Goal: Task Accomplishment & Management: Use online tool/utility

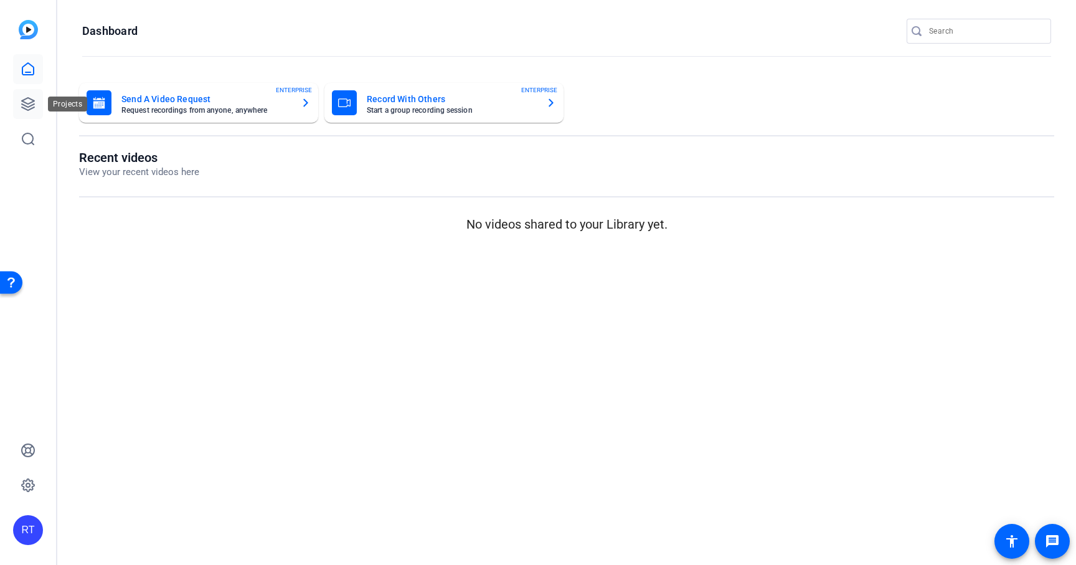
click at [29, 106] on icon at bounding box center [28, 104] width 12 height 12
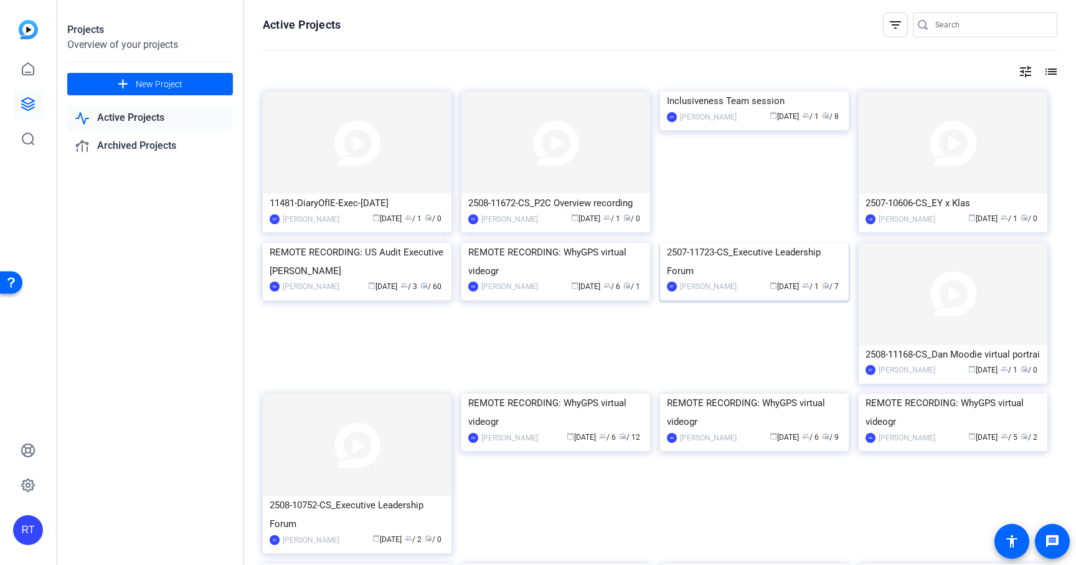
click at [723, 280] on div "2507-11723-CS_Executive Leadership Forum" at bounding box center [754, 261] width 175 height 37
click at [940, 26] on input "Search" at bounding box center [991, 24] width 112 height 15
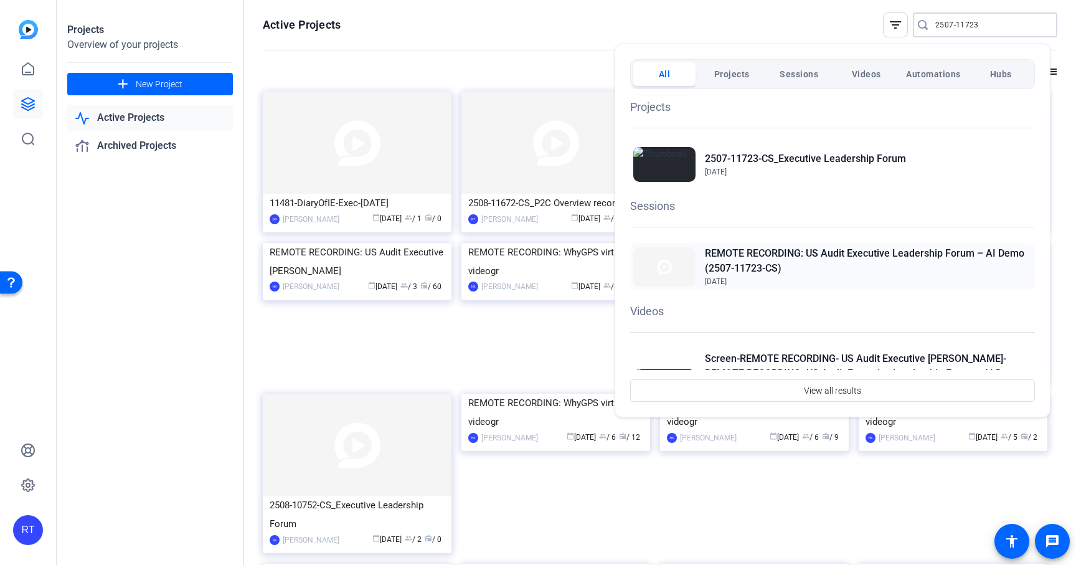
type input "2507-11723"
click at [817, 255] on h2 "REMOTE RECORDING: US Audit Executive Leadership Forum – AI Demo (2507-11723-CS)" at bounding box center [868, 261] width 327 height 30
click at [762, 257] on h2 "REMOTE RECORDING: US Audit Executive Leadership Forum – AI Demo (2507-11723-CS)" at bounding box center [868, 261] width 327 height 30
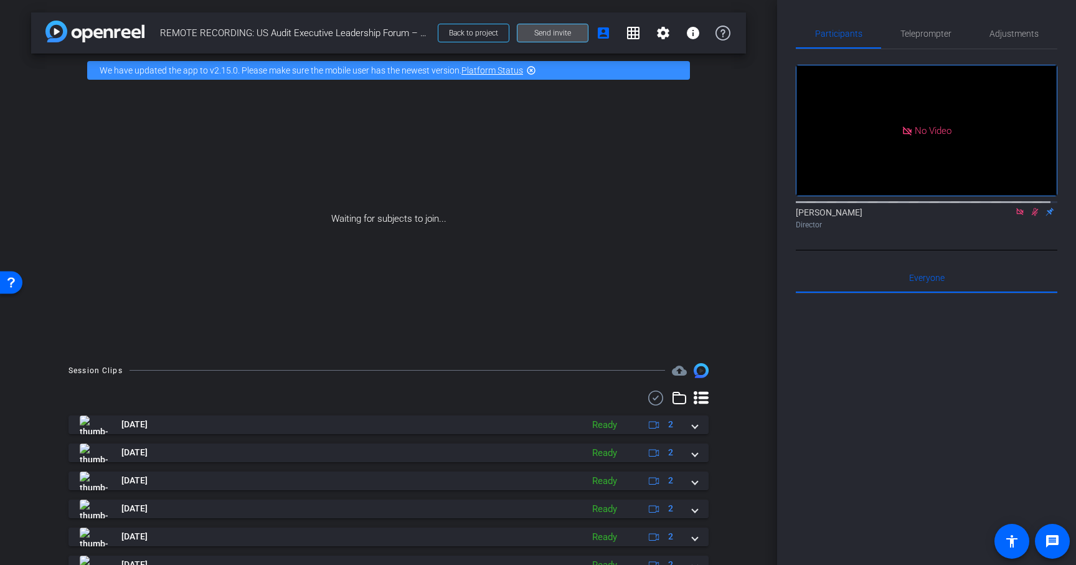
click at [553, 34] on span "Send invite" at bounding box center [552, 33] width 37 height 10
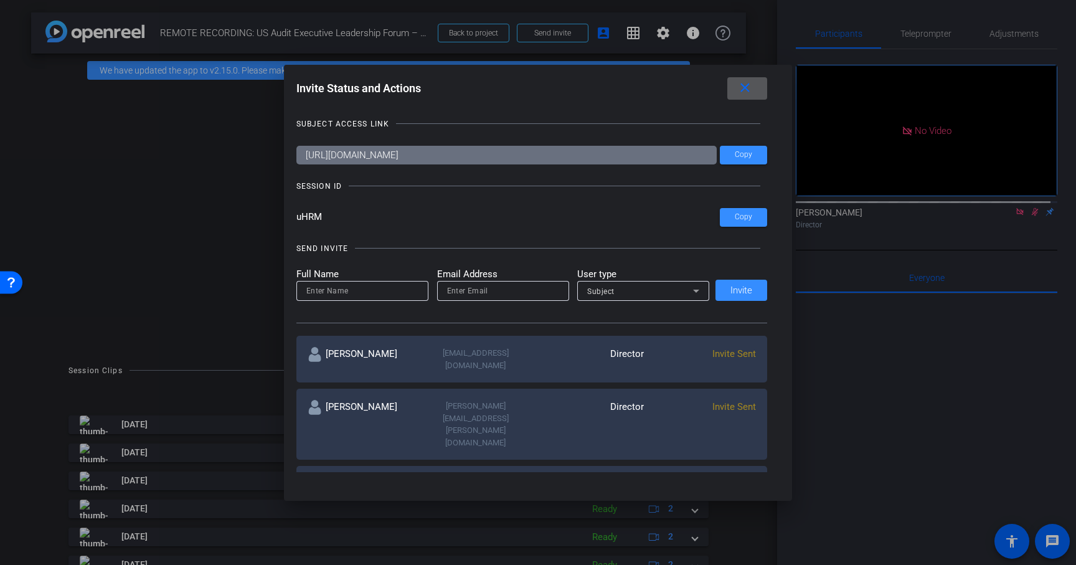
click at [750, 93] on mat-icon "close" at bounding box center [745, 88] width 16 height 16
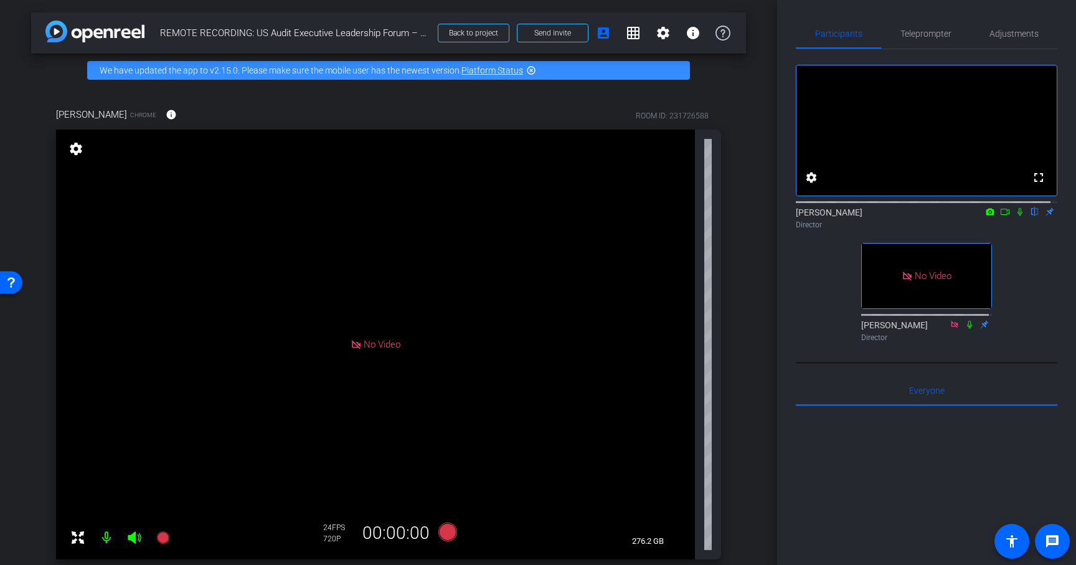
click at [1000, 216] on icon at bounding box center [1005, 211] width 10 height 9
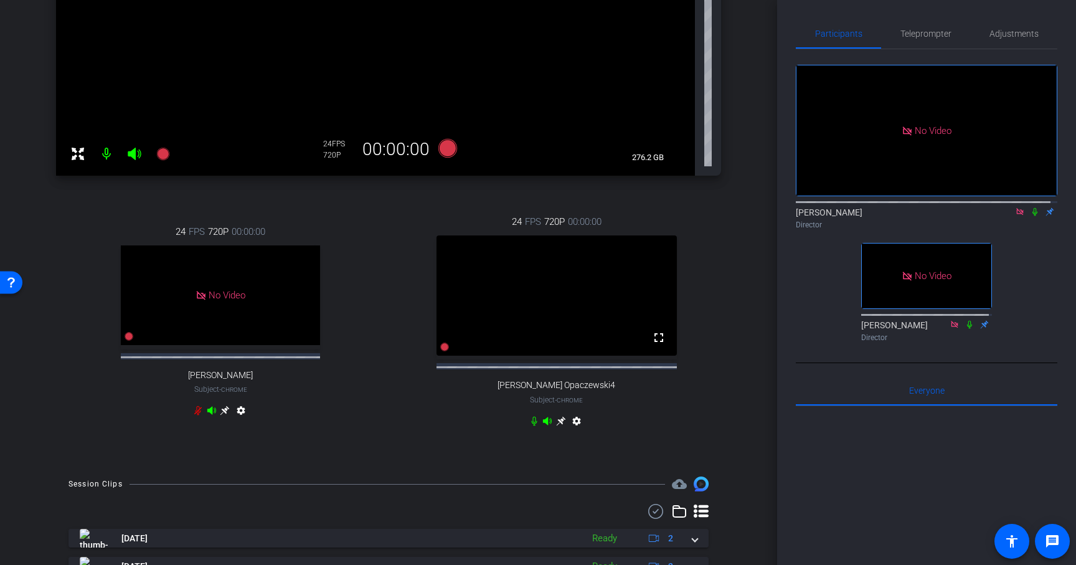
scroll to position [387, 0]
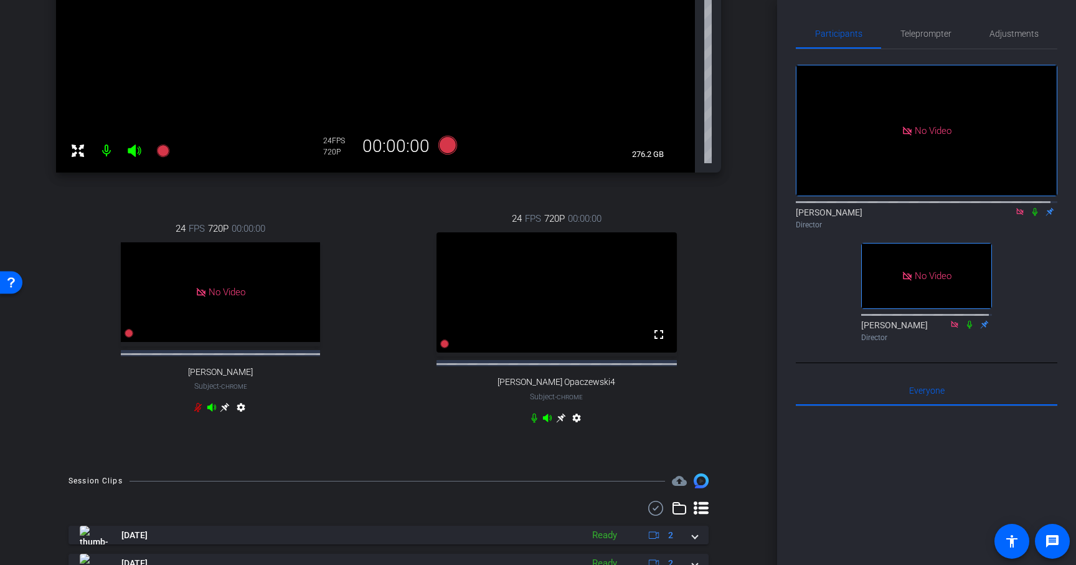
click at [556, 423] on icon at bounding box center [560, 417] width 9 height 9
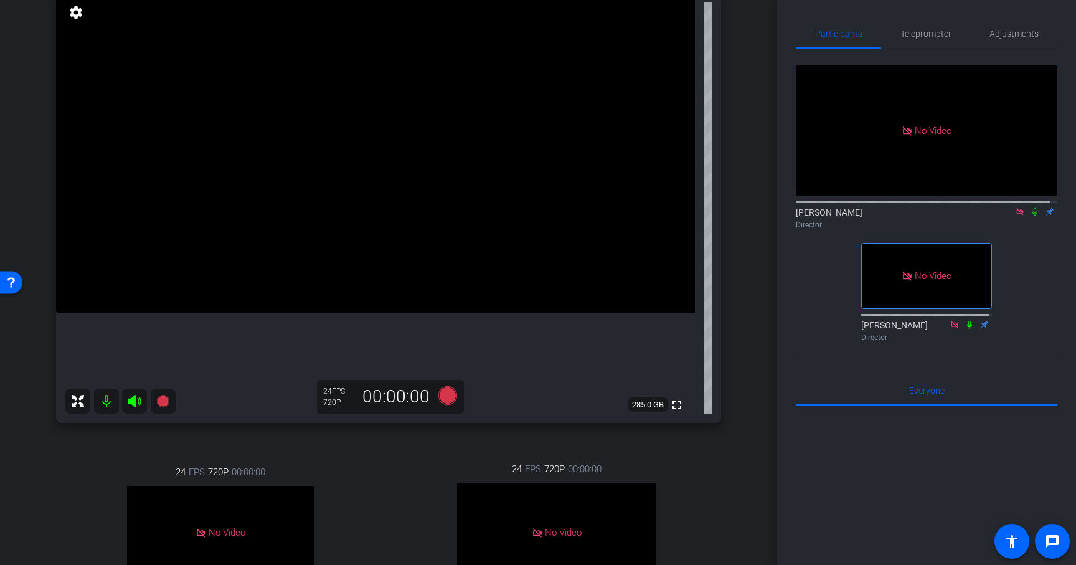
scroll to position [93, 0]
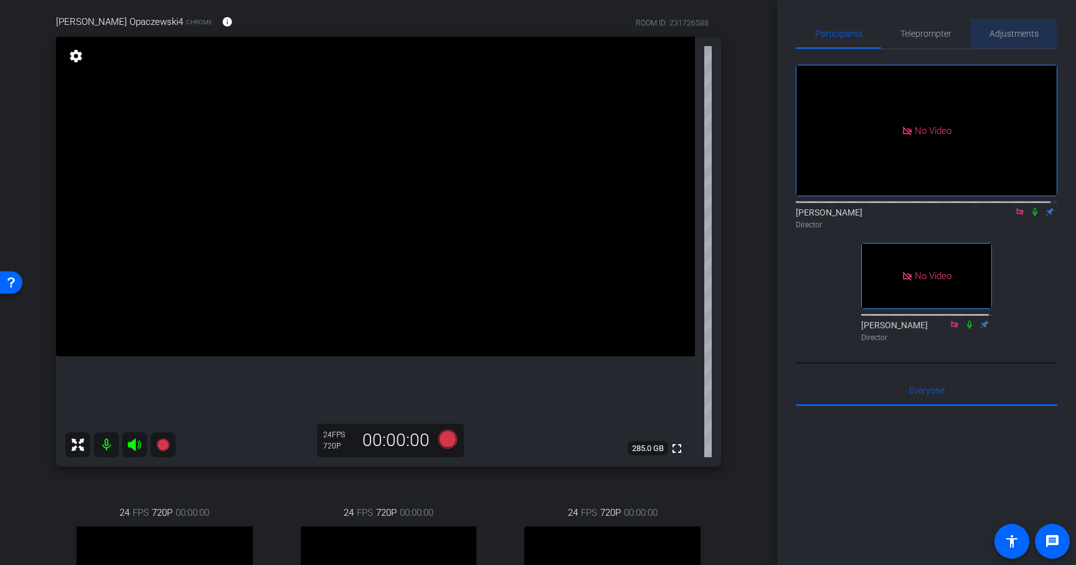
drag, startPoint x: 1006, startPoint y: 32, endPoint x: 999, endPoint y: 38, distance: 8.8
click at [1006, 32] on span "Adjustments" at bounding box center [1013, 33] width 49 height 9
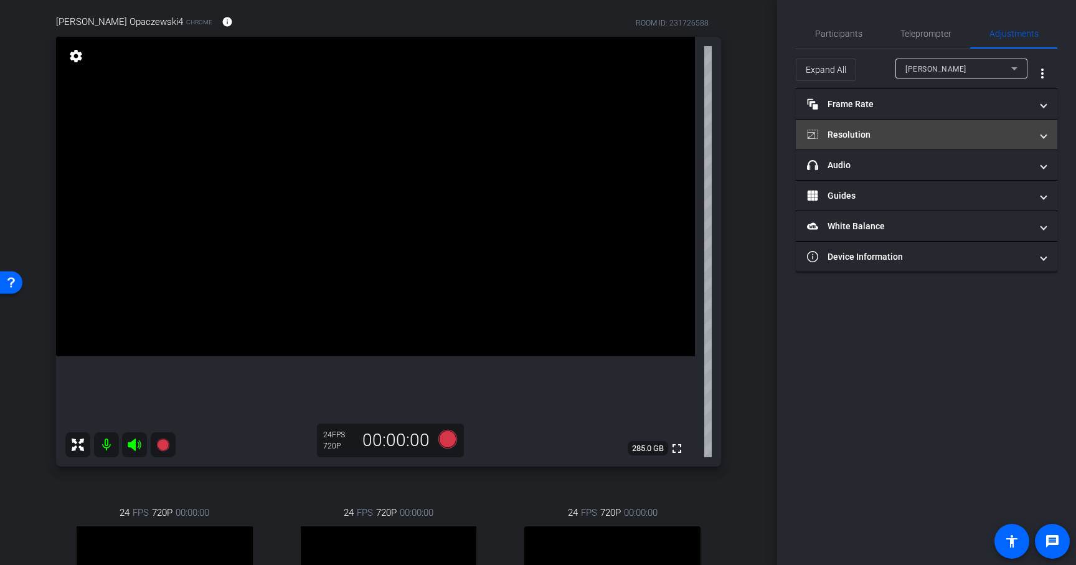
click at [855, 130] on mat-panel-title "Resolution" at bounding box center [919, 134] width 224 height 13
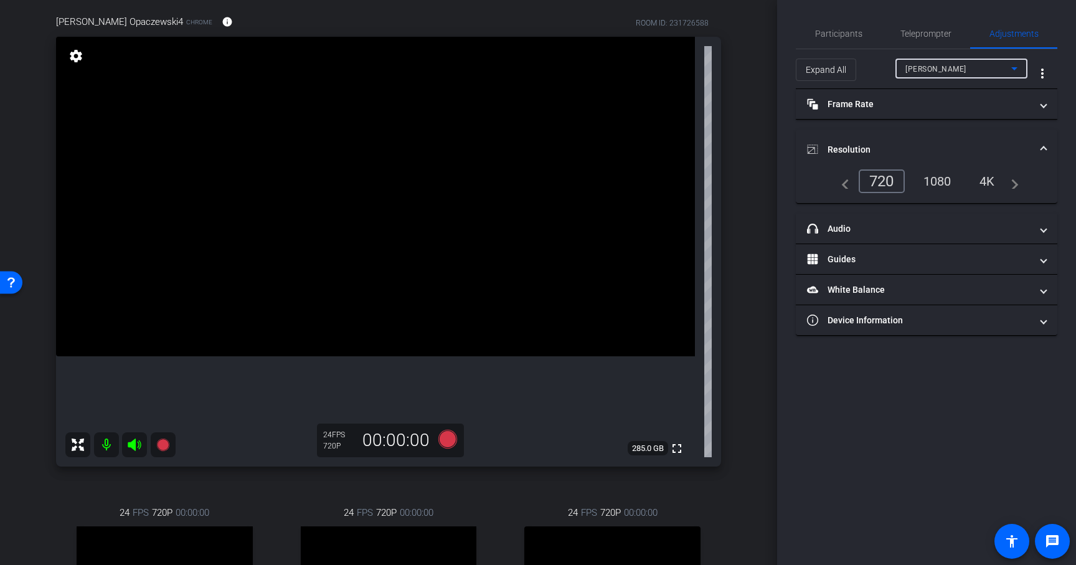
click at [950, 69] on span "Andrew Penziner" at bounding box center [935, 69] width 61 height 9
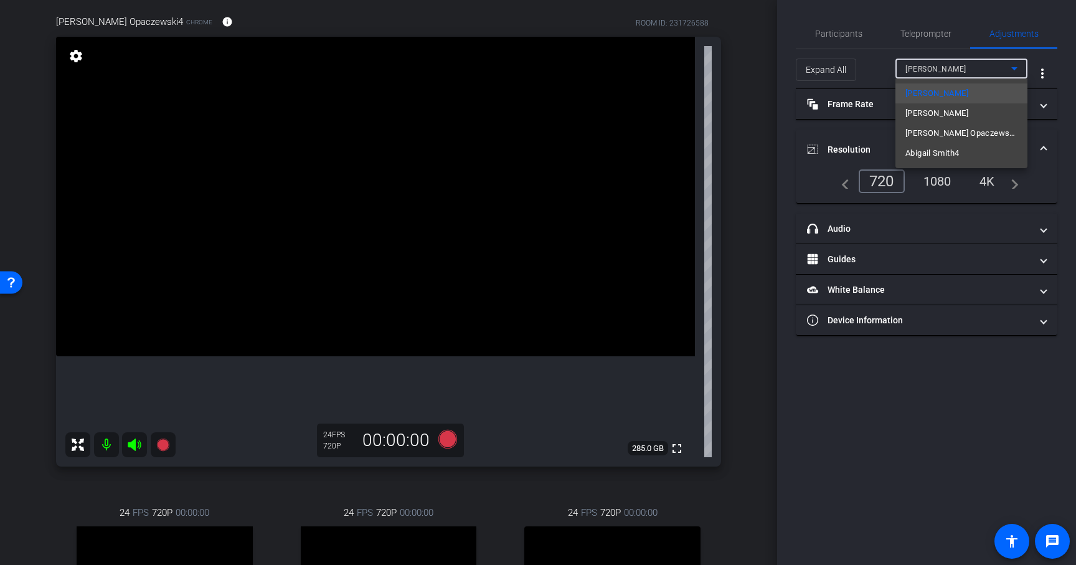
click at [917, 153] on span "Abigail Smith4" at bounding box center [932, 153] width 54 height 15
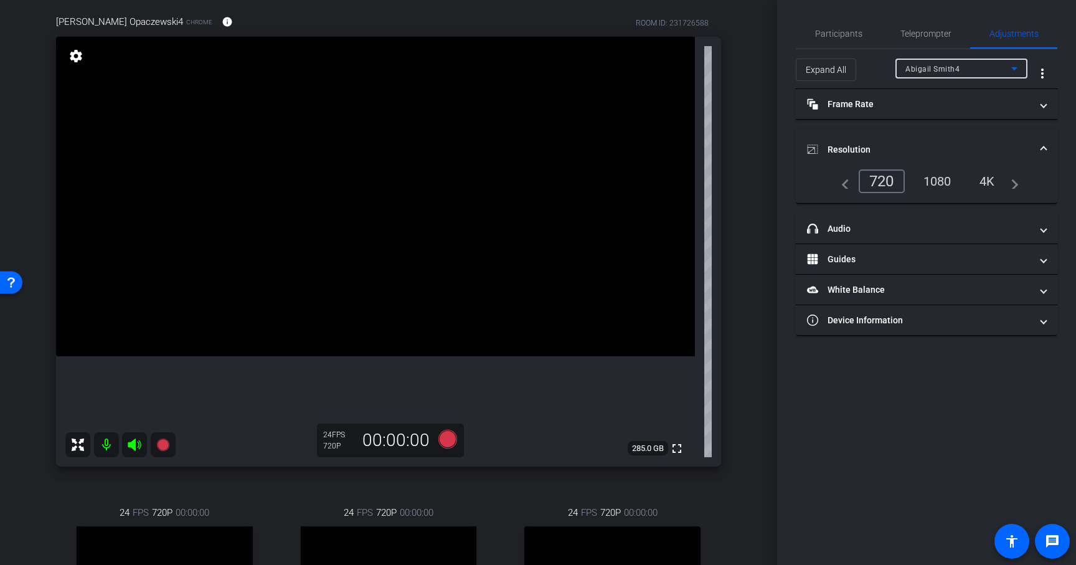
click at [938, 180] on div "1080" at bounding box center [937, 181] width 47 height 21
click at [947, 73] on div "Abigail Smith4" at bounding box center [958, 69] width 106 height 16
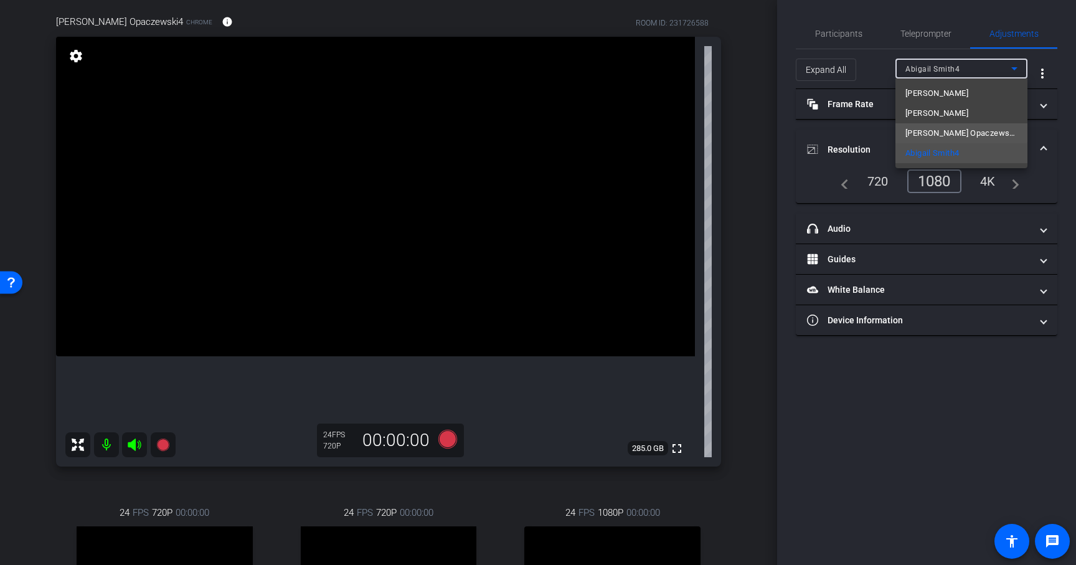
click at [941, 132] on span "Anna Opaczewski4" at bounding box center [961, 133] width 112 height 15
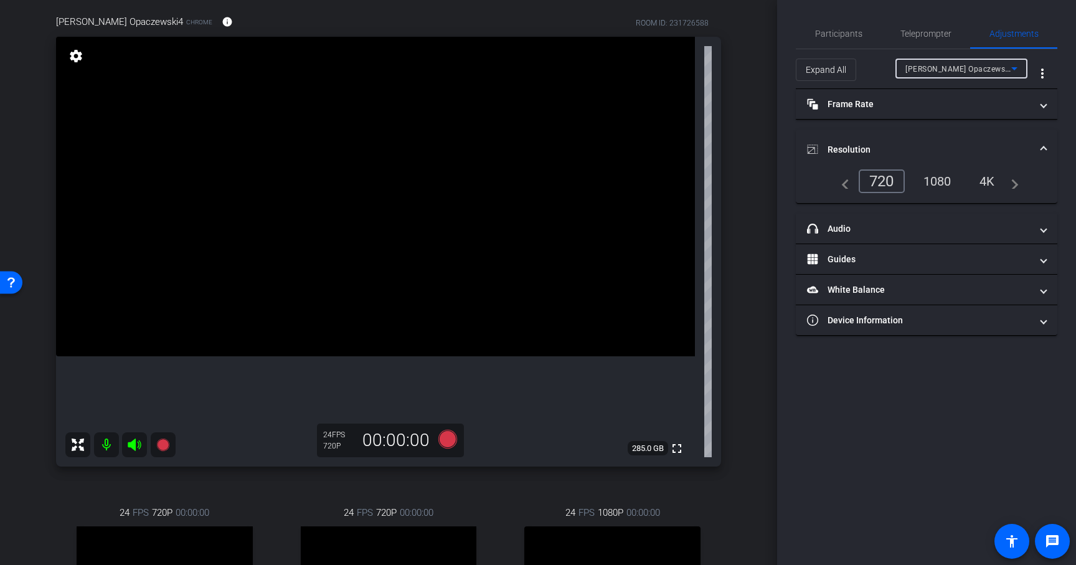
click at [938, 181] on div "1080" at bounding box center [937, 181] width 47 height 21
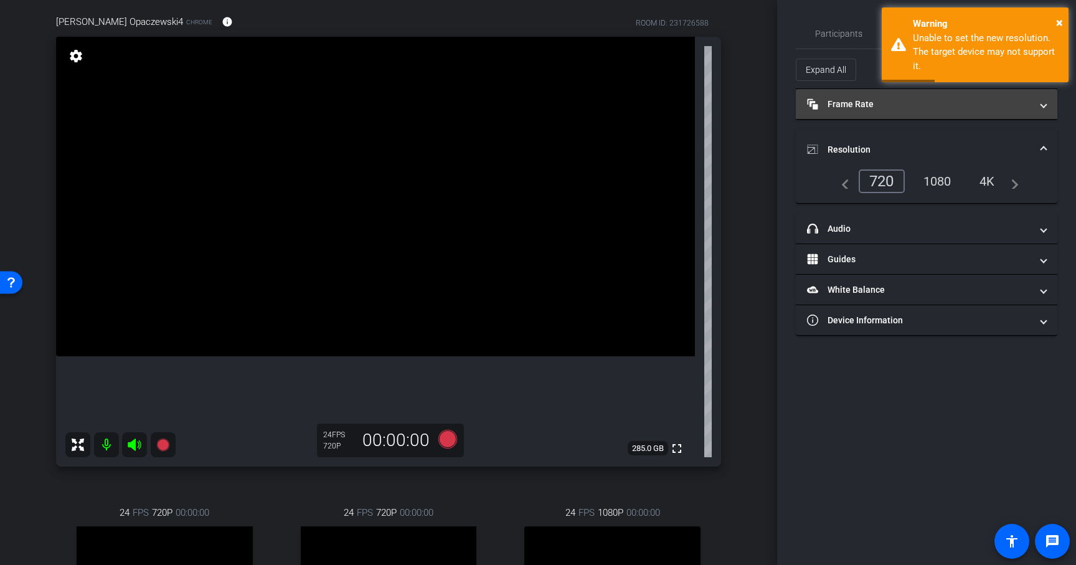
click at [884, 105] on mat-panel-title "Frame Rate Frame Rate" at bounding box center [919, 104] width 224 height 13
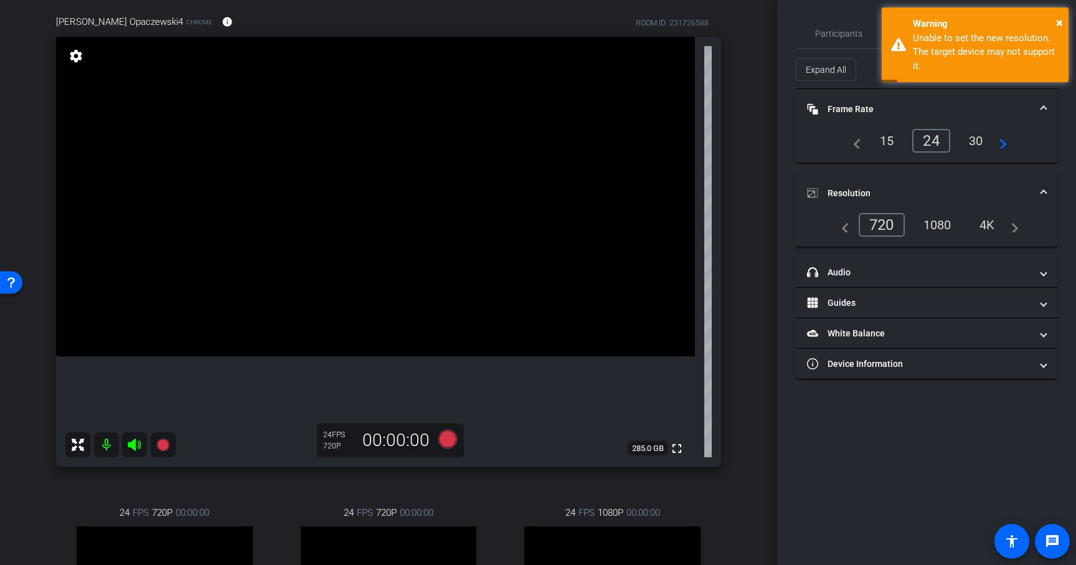
click at [978, 138] on div "30" at bounding box center [975, 140] width 33 height 21
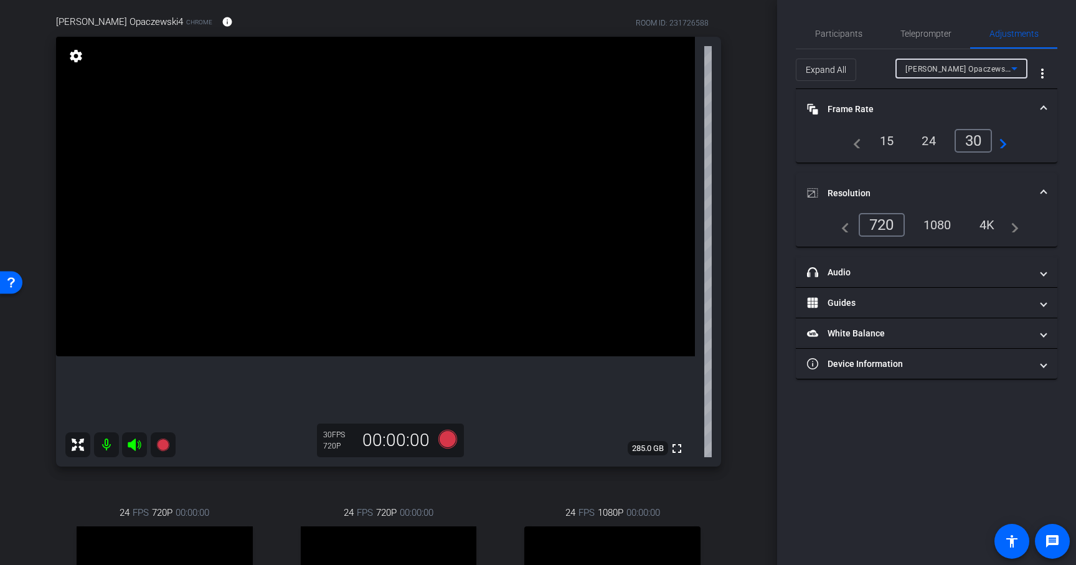
click at [952, 73] on div "Anna Opaczewski4" at bounding box center [958, 69] width 106 height 16
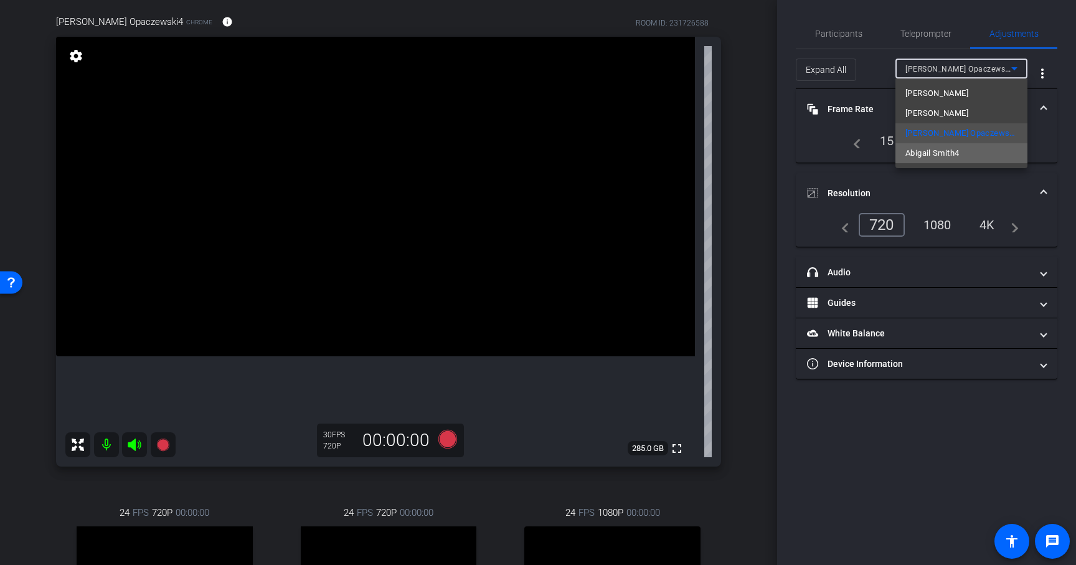
click at [923, 154] on span "Abigail Smith4" at bounding box center [932, 153] width 54 height 15
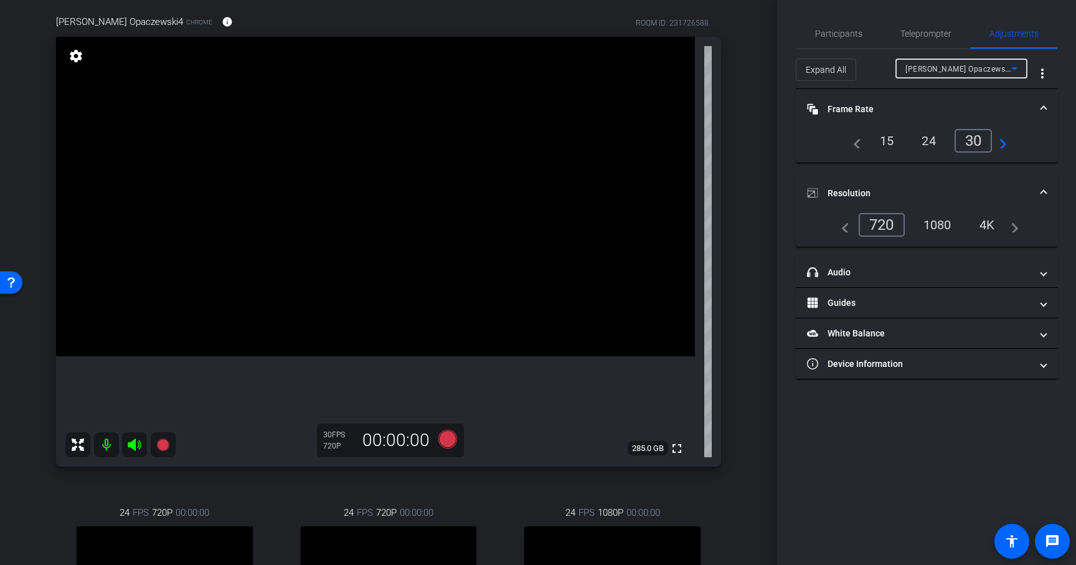
type input "11000"
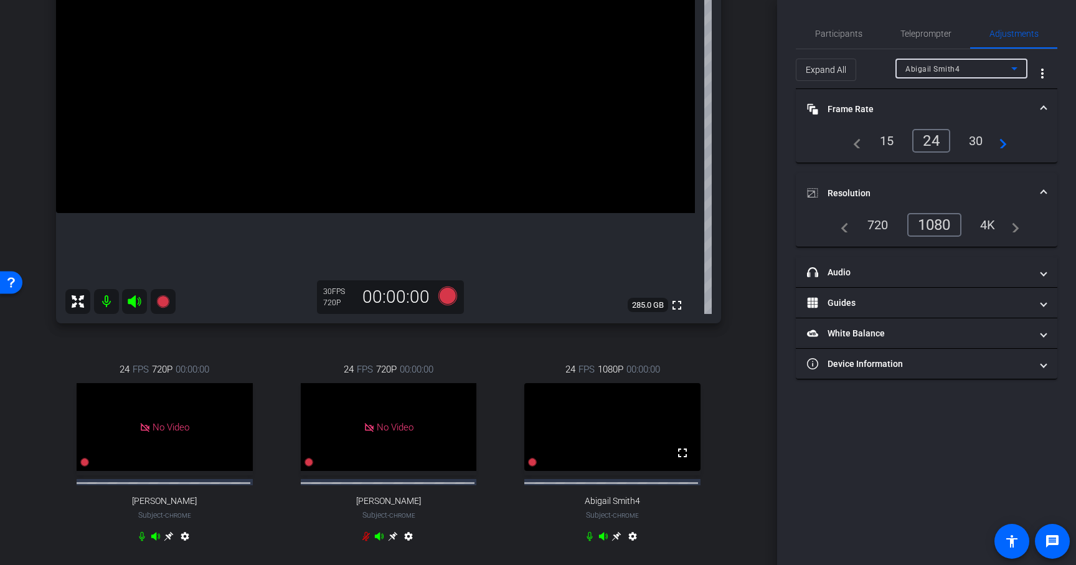
scroll to position [430, 0]
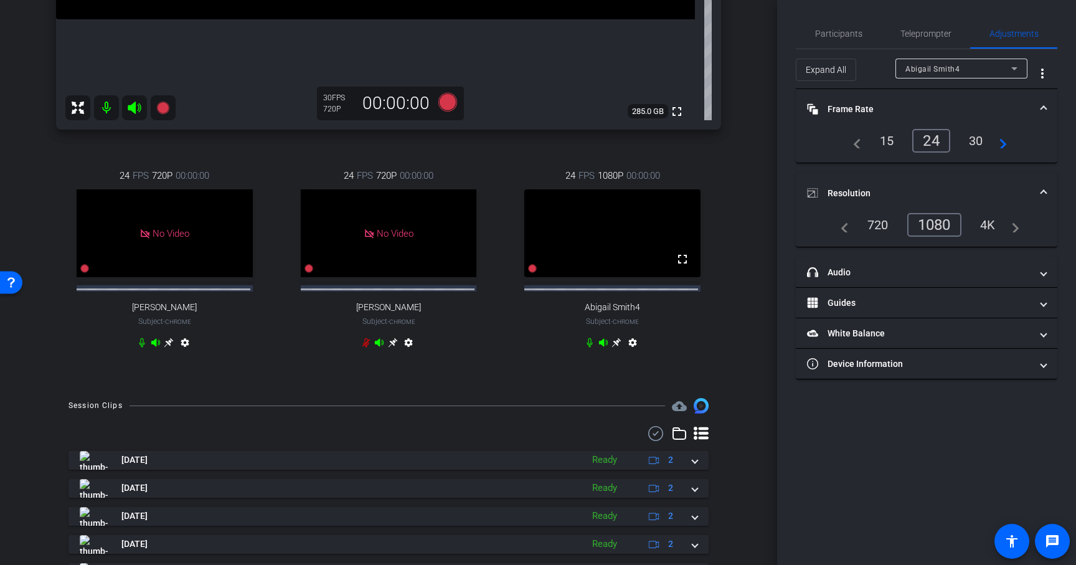
click at [612, 347] on icon at bounding box center [616, 342] width 9 height 9
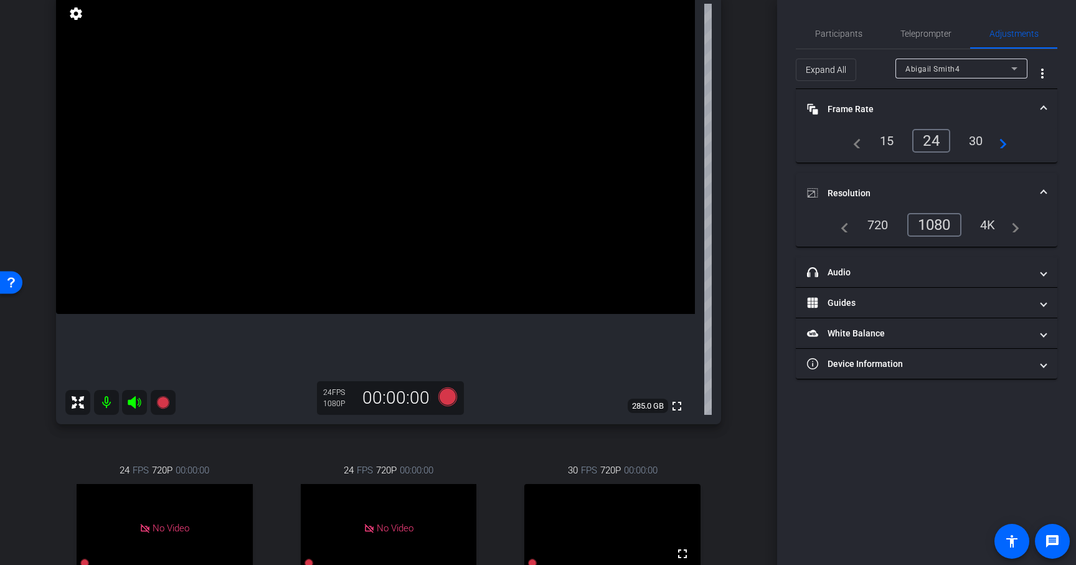
scroll to position [126, 0]
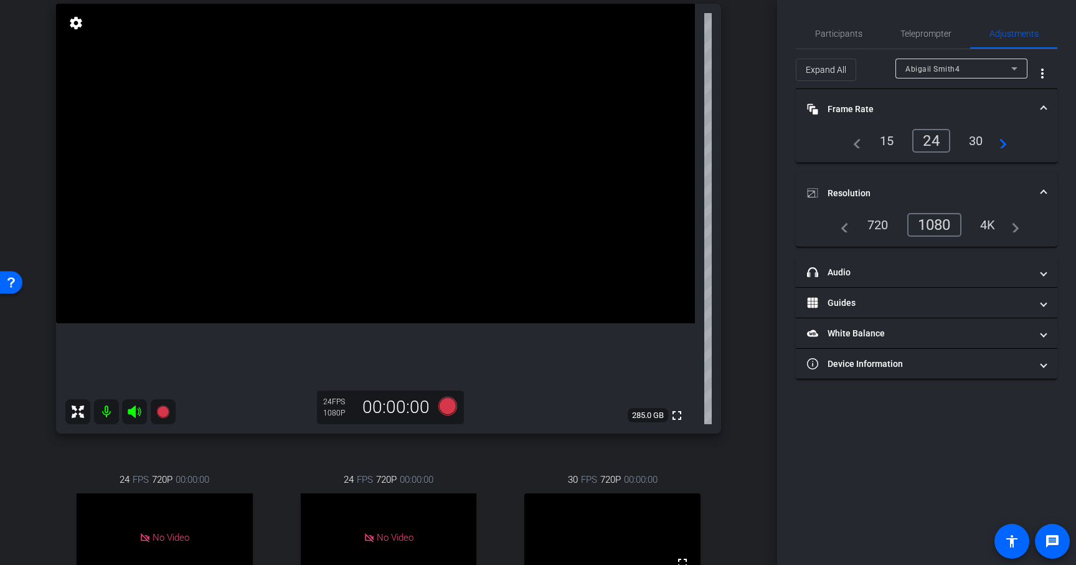
click at [973, 140] on div "30" at bounding box center [975, 140] width 33 height 21
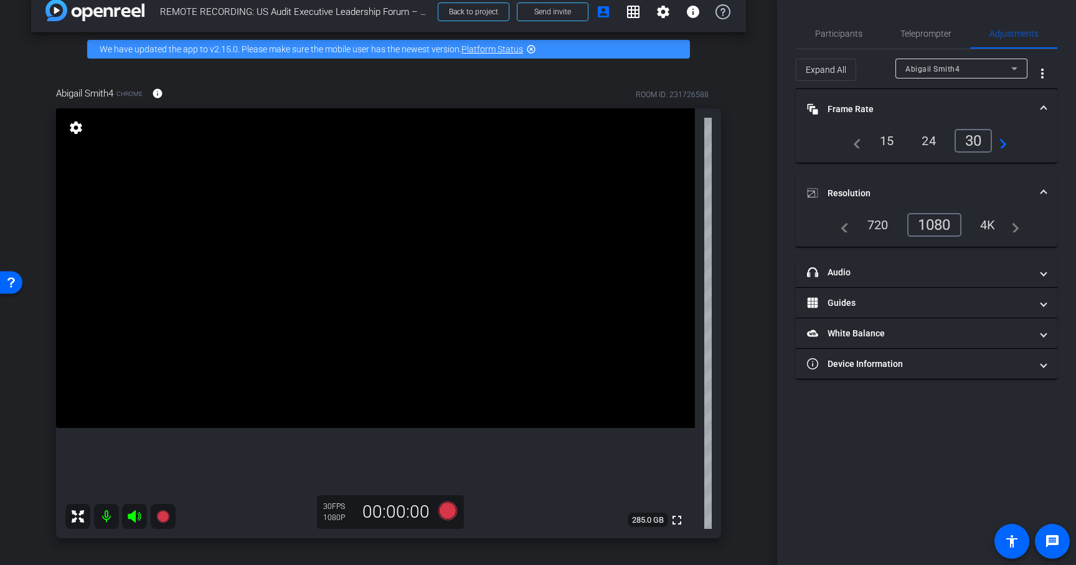
scroll to position [0, 0]
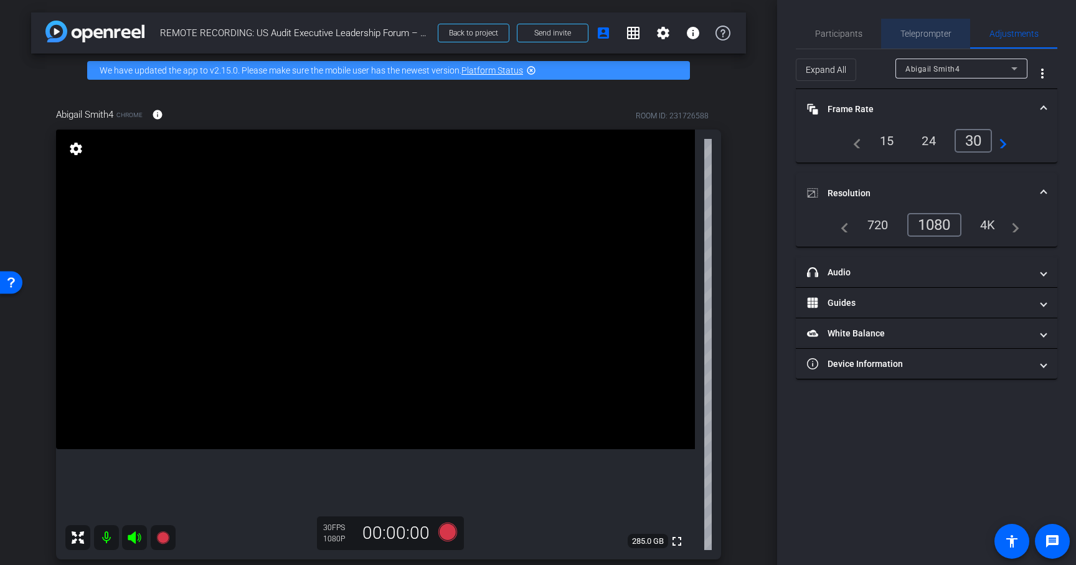
click at [914, 37] on span "Teleprompter" at bounding box center [925, 33] width 51 height 9
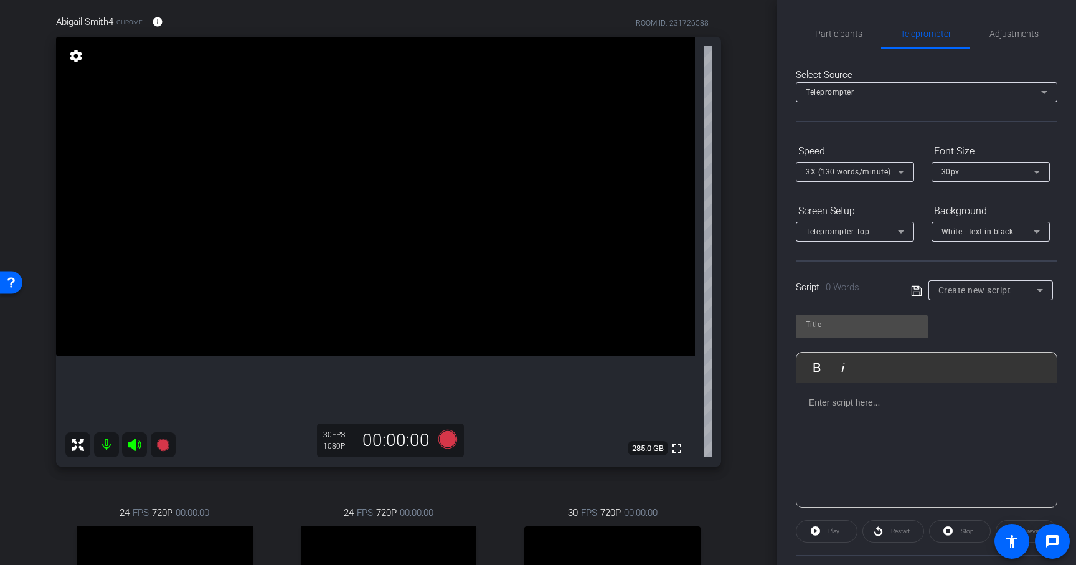
scroll to position [194, 0]
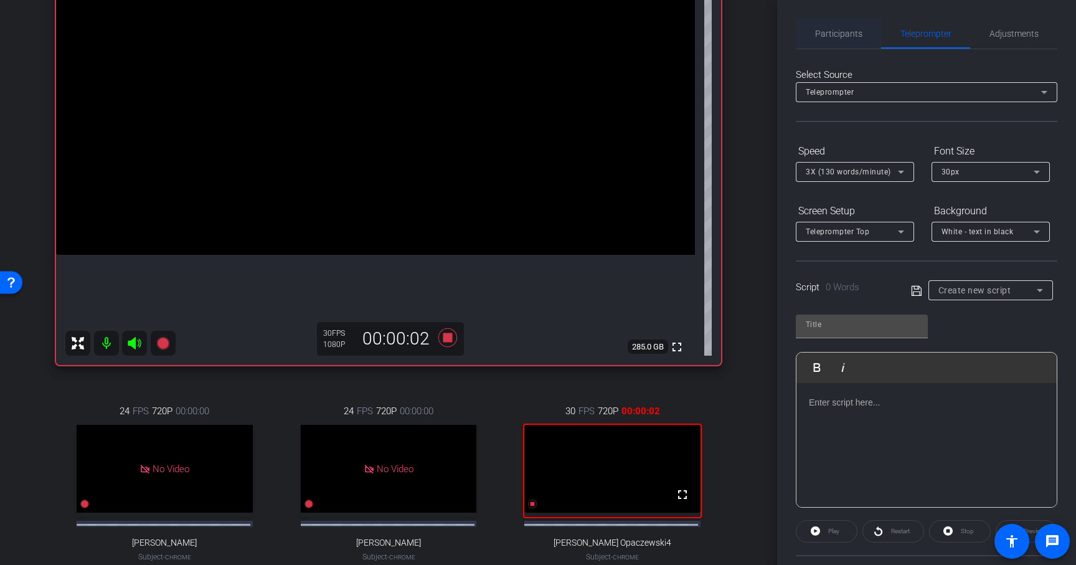
click at [836, 34] on span "Participants" at bounding box center [838, 33] width 47 height 9
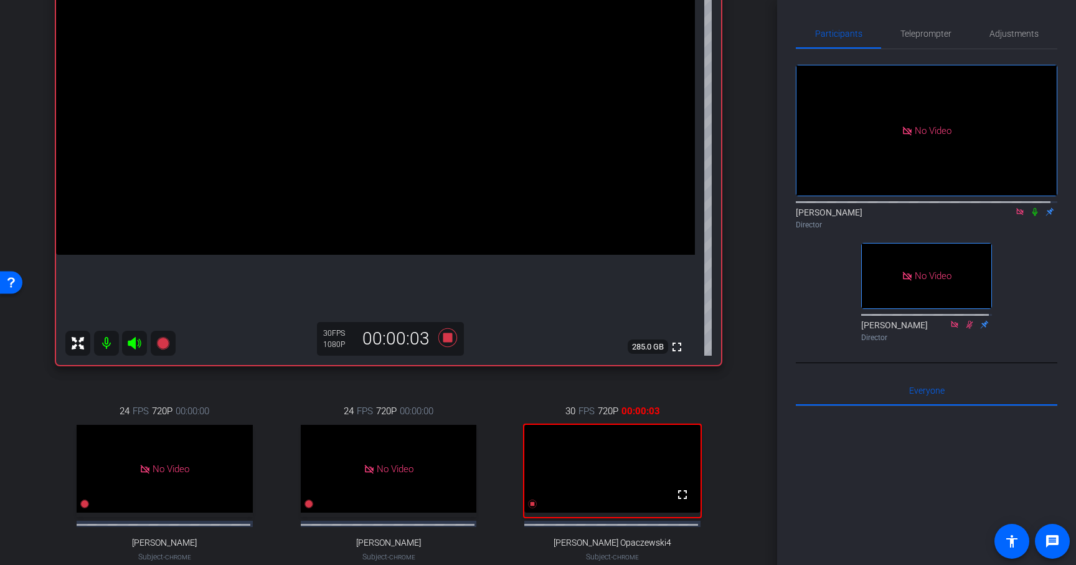
click at [1030, 207] on icon at bounding box center [1035, 211] width 10 height 9
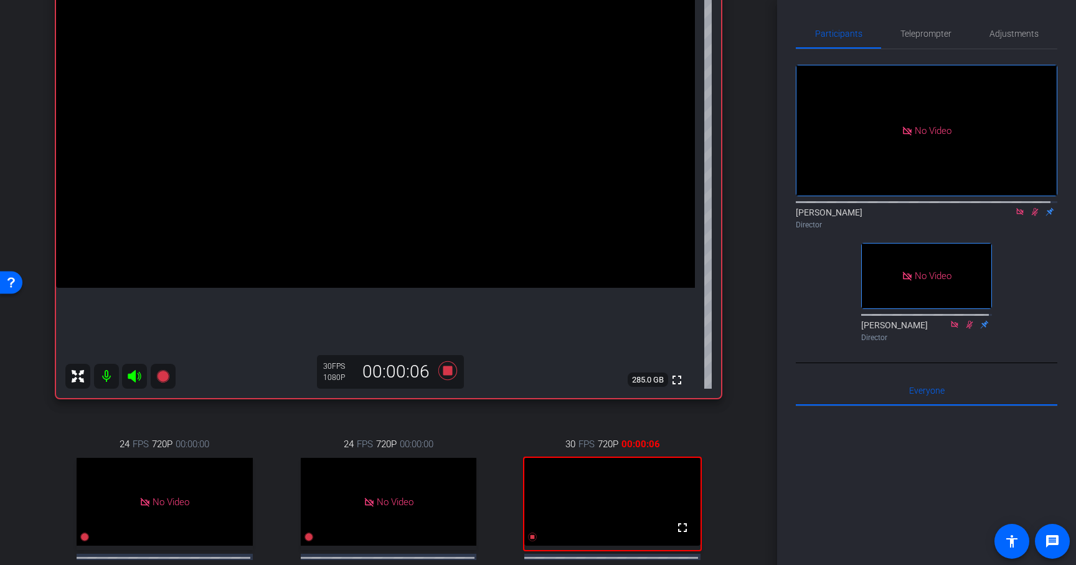
scroll to position [162, 0]
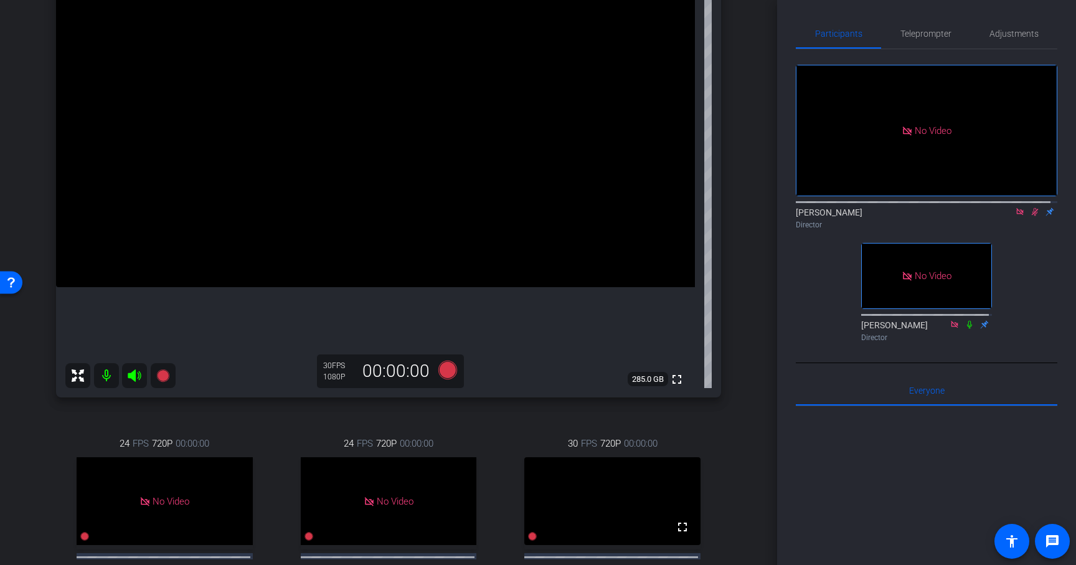
click at [1032, 208] on icon at bounding box center [1035, 212] width 7 height 8
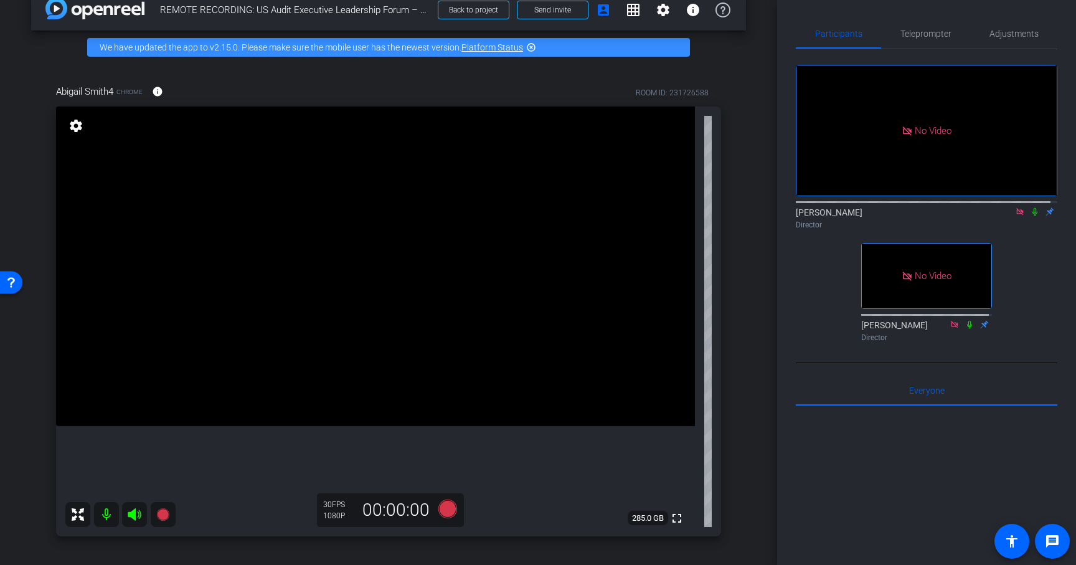
scroll to position [0, 0]
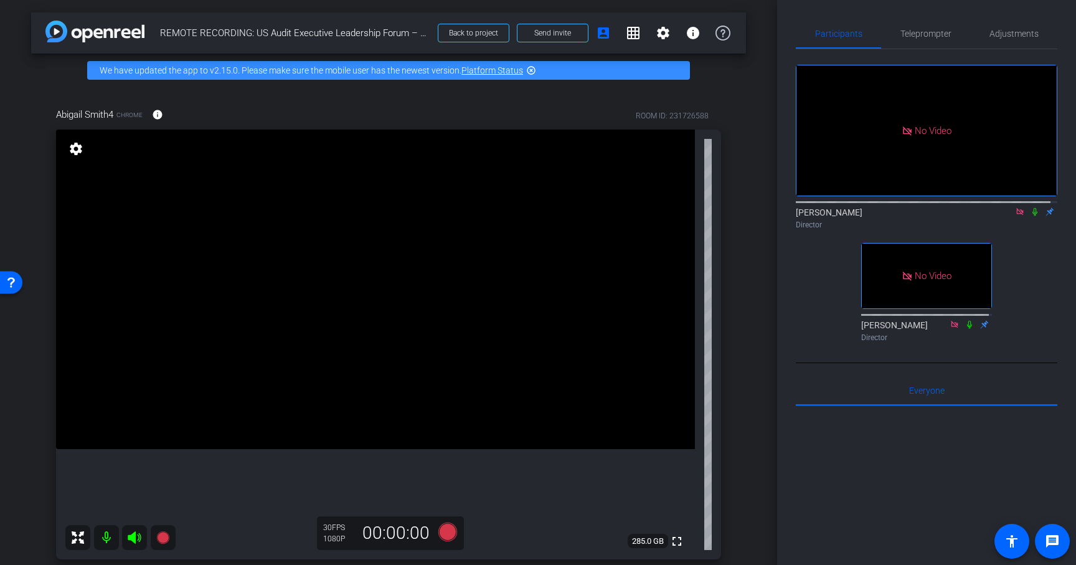
click at [1030, 207] on icon at bounding box center [1035, 211] width 10 height 9
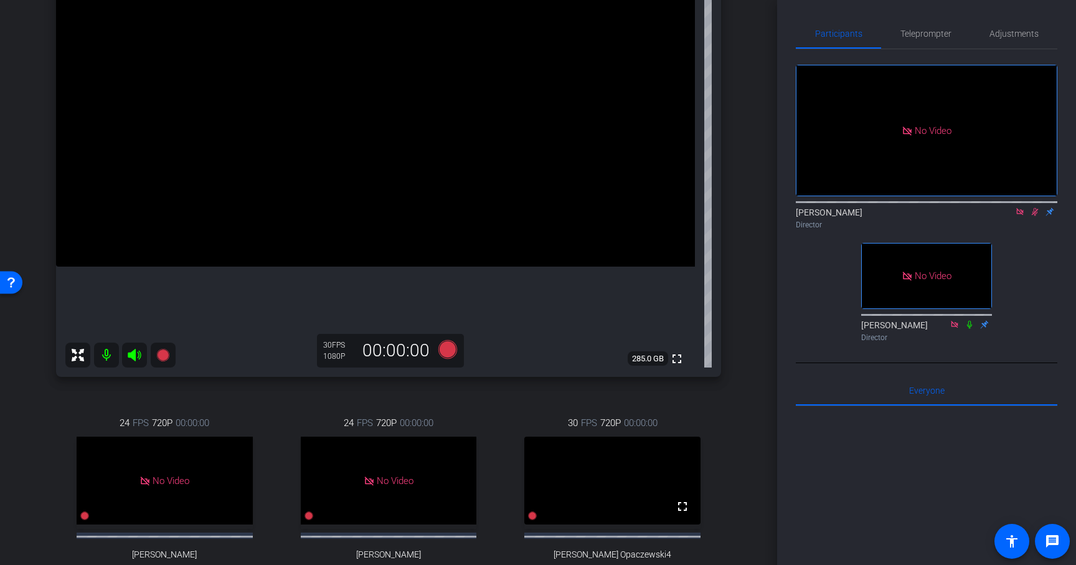
scroll to position [181, 0]
click at [1033, 208] on icon at bounding box center [1035, 212] width 7 height 8
click at [1033, 208] on icon at bounding box center [1034, 212] width 5 height 8
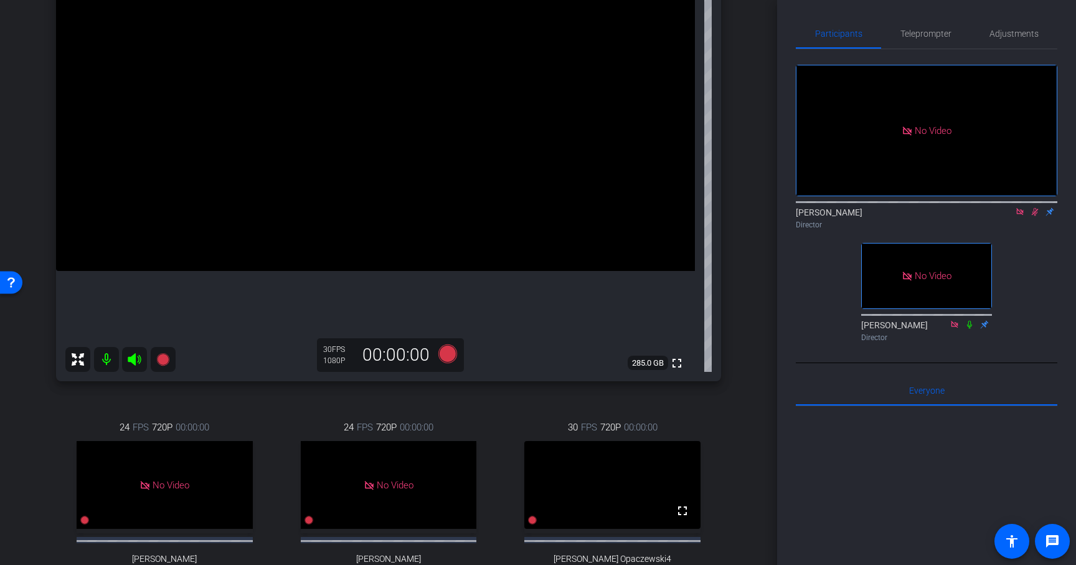
scroll to position [179, 0]
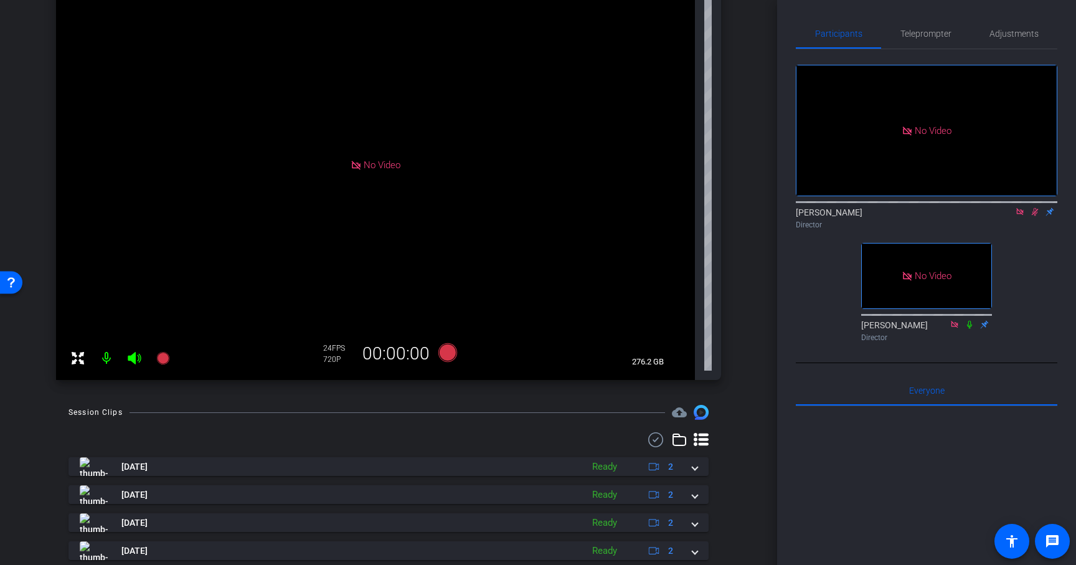
click at [1034, 207] on icon at bounding box center [1035, 211] width 10 height 9
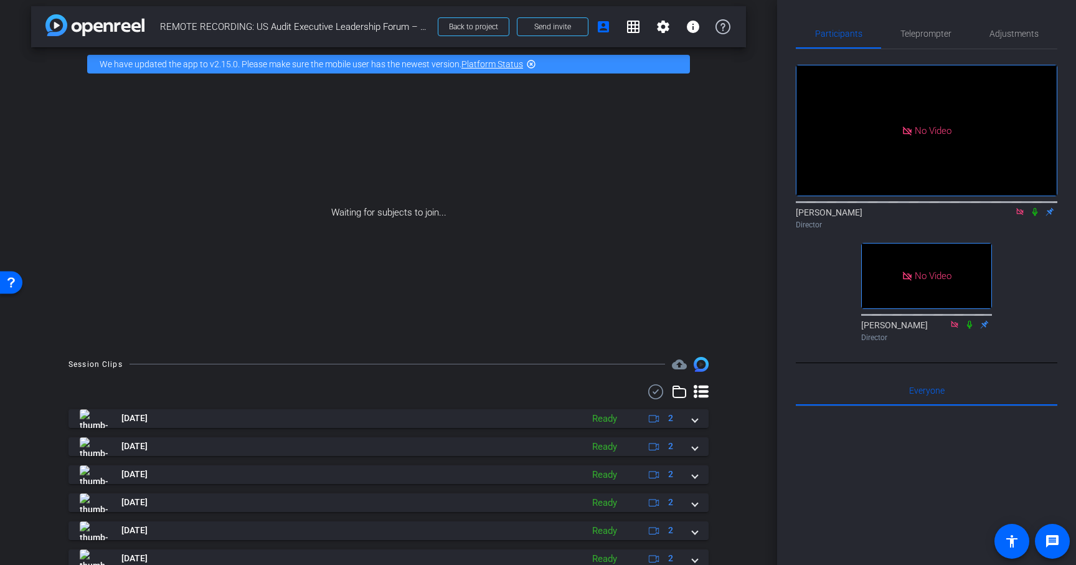
scroll to position [0, 0]
